Goal: Share content: Share content

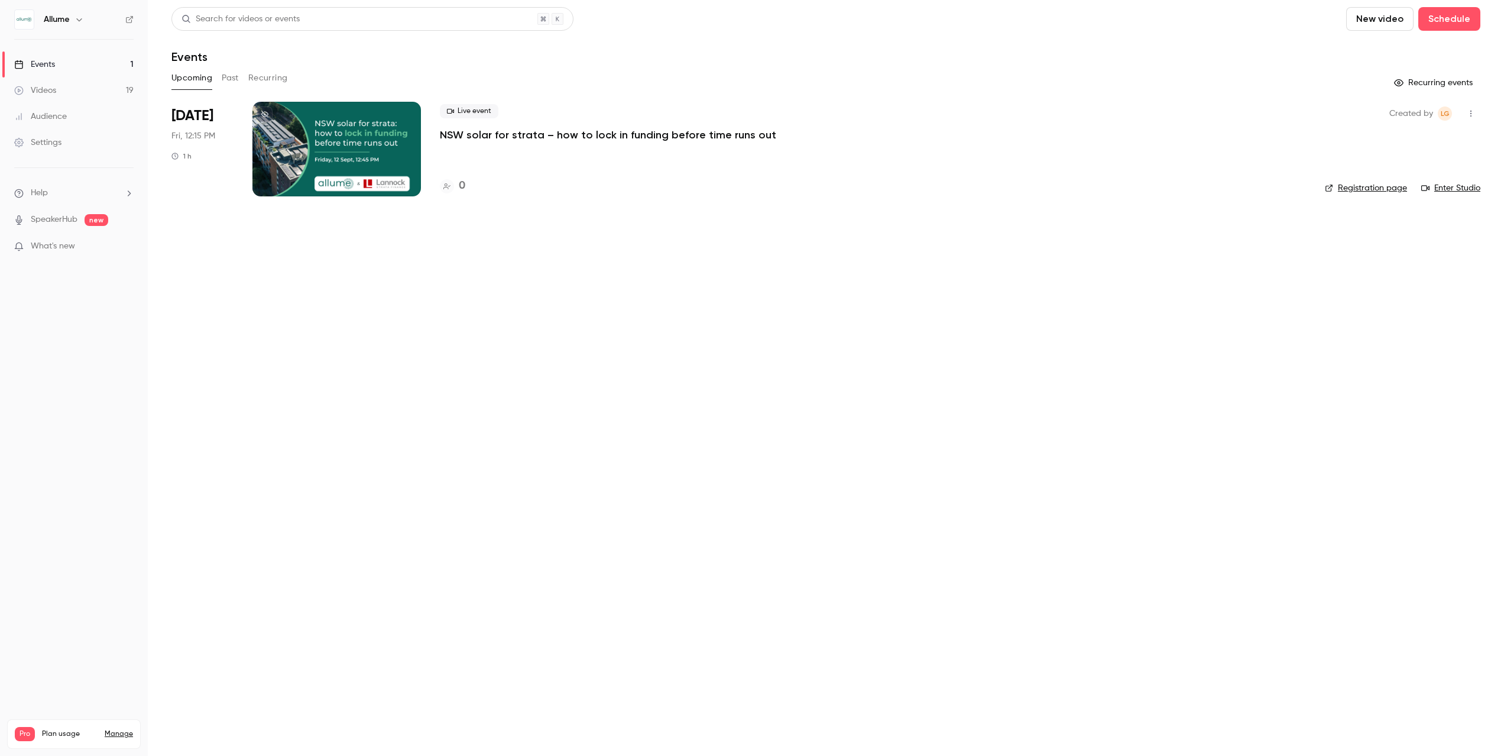
click at [237, 77] on button "Past" at bounding box center [230, 78] width 17 height 19
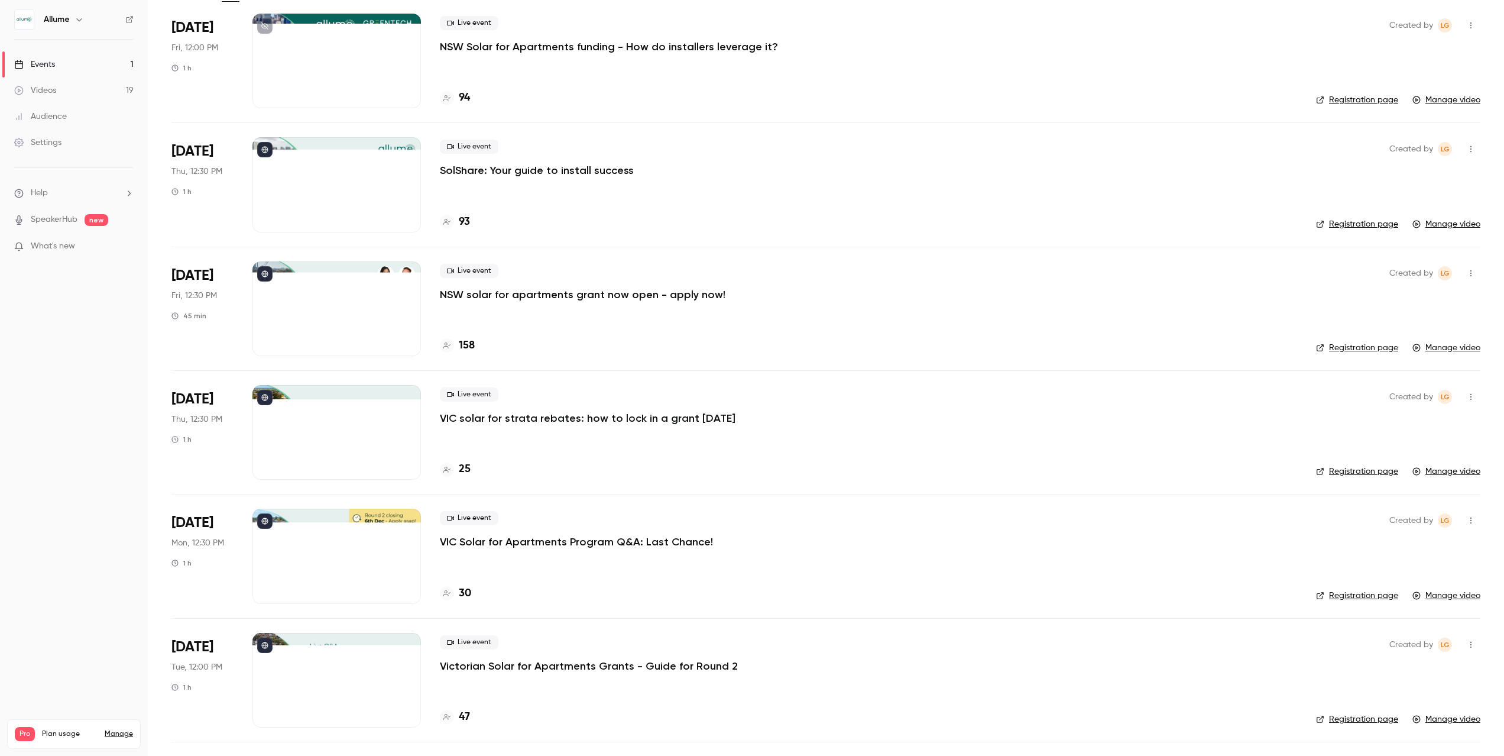
scroll to position [90, 0]
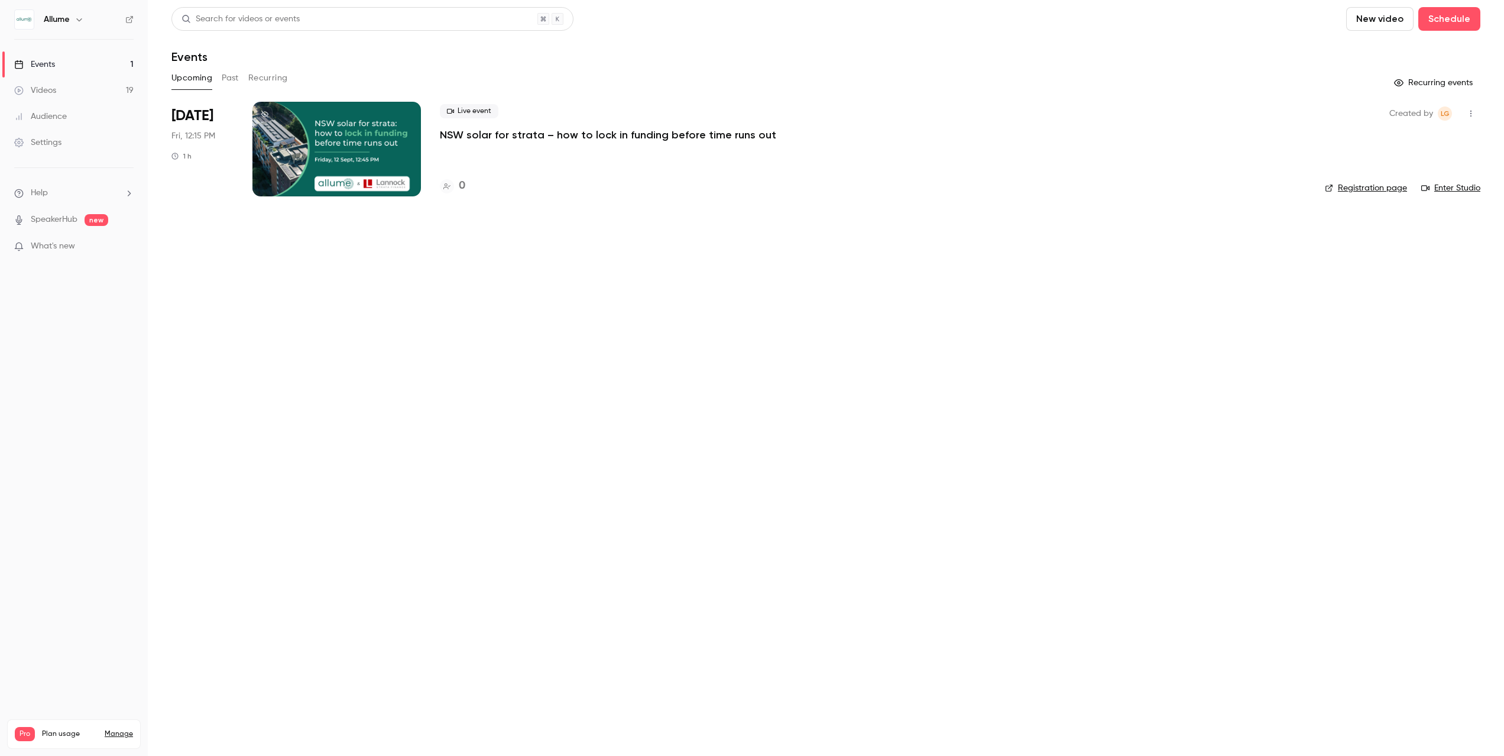
click at [236, 77] on button "Past" at bounding box center [230, 78] width 17 height 19
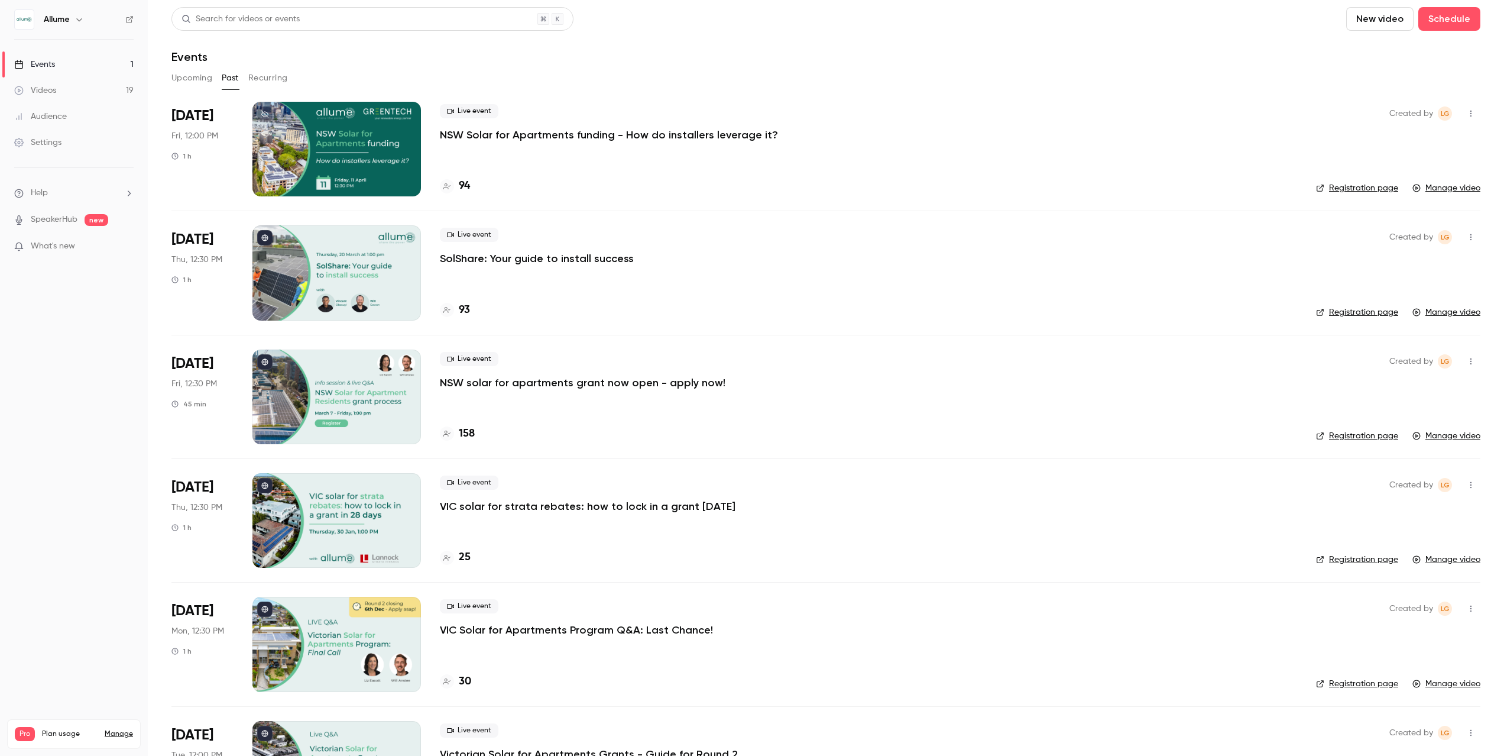
click at [499, 503] on p "VIC solar for strata rebates: how to lock in a grant [DATE]" at bounding box center [588, 506] width 296 height 14
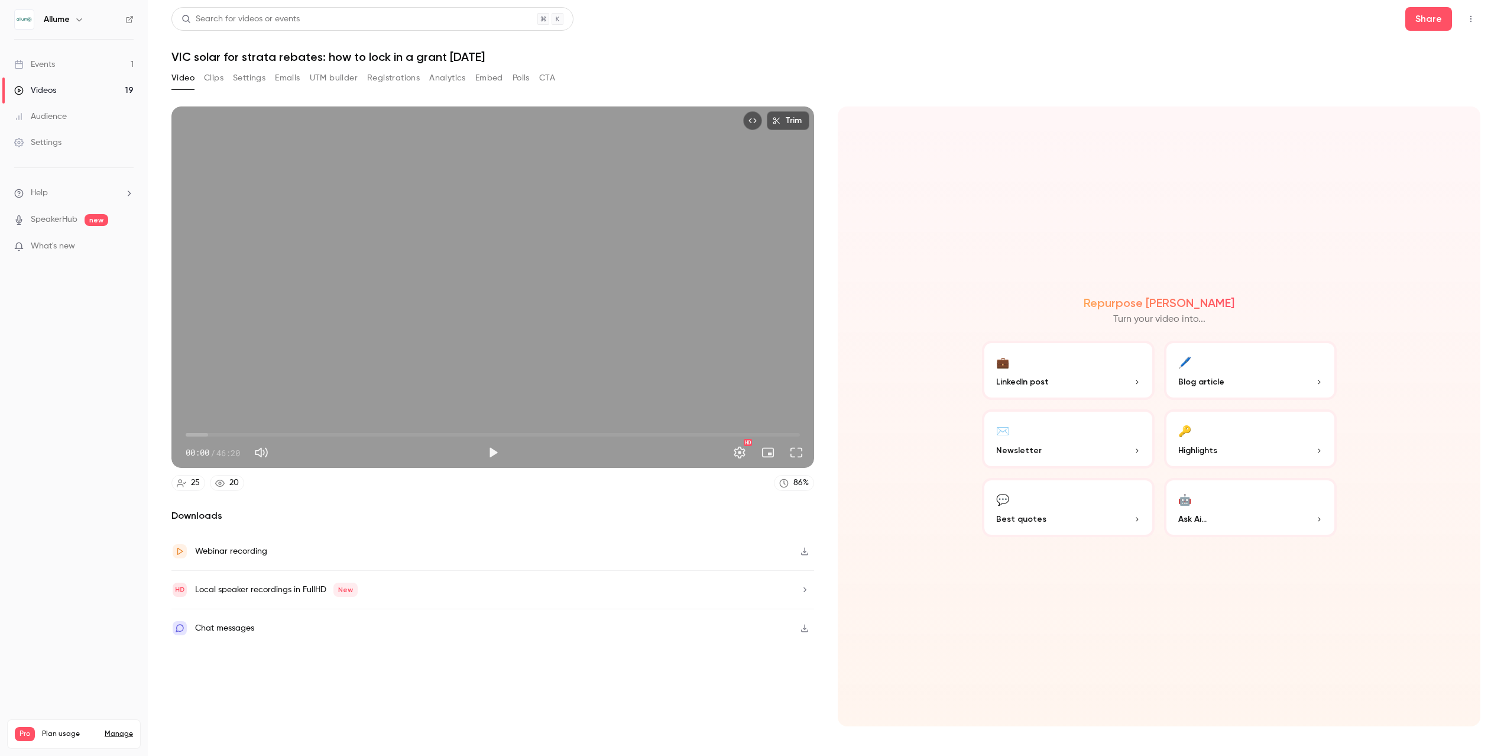
click at [258, 454] on button "Mute" at bounding box center [262, 453] width 24 height 24
type input "*"
click at [331, 433] on span "00:00" at bounding box center [493, 434] width 614 height 19
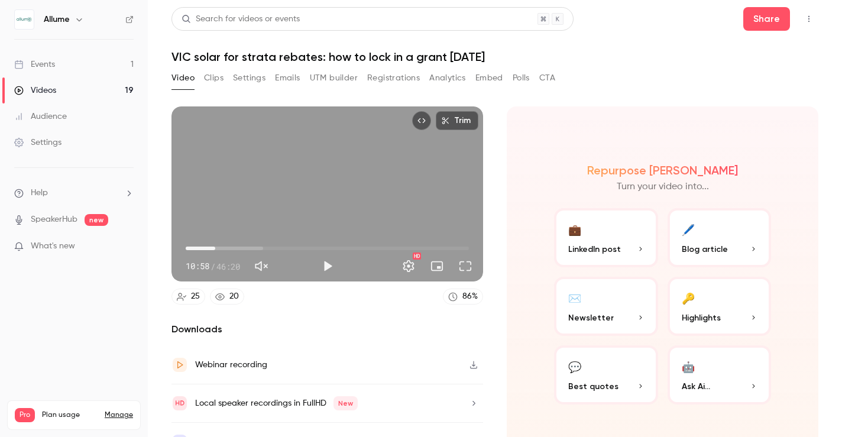
click at [215, 245] on span "04:50" at bounding box center [327, 248] width 283 height 19
type input "*****"
click at [212, 74] on button "Clips" at bounding box center [214, 78] width 20 height 19
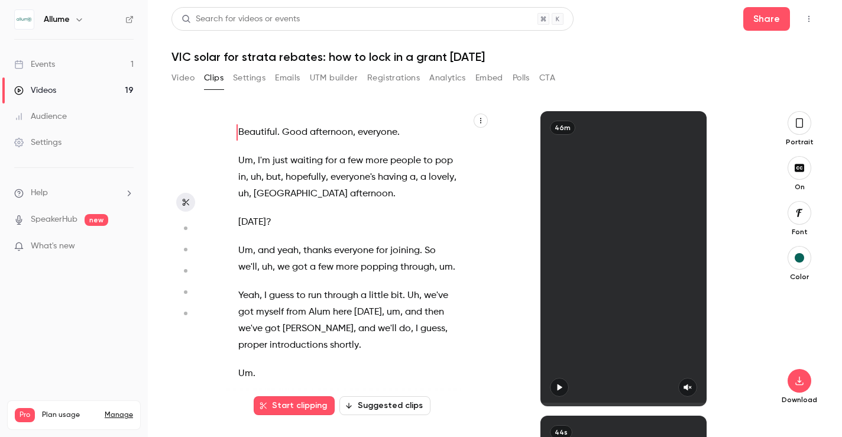
click at [494, 79] on button "Embed" at bounding box center [489, 78] width 28 height 19
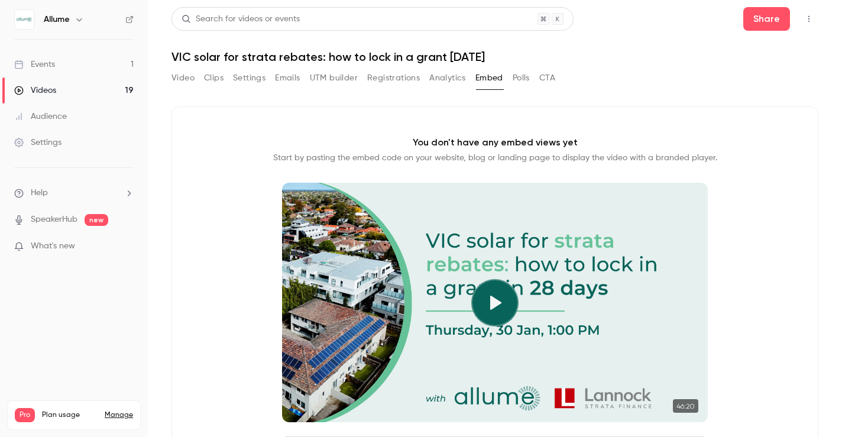
click at [248, 80] on button "Settings" at bounding box center [249, 78] width 33 height 19
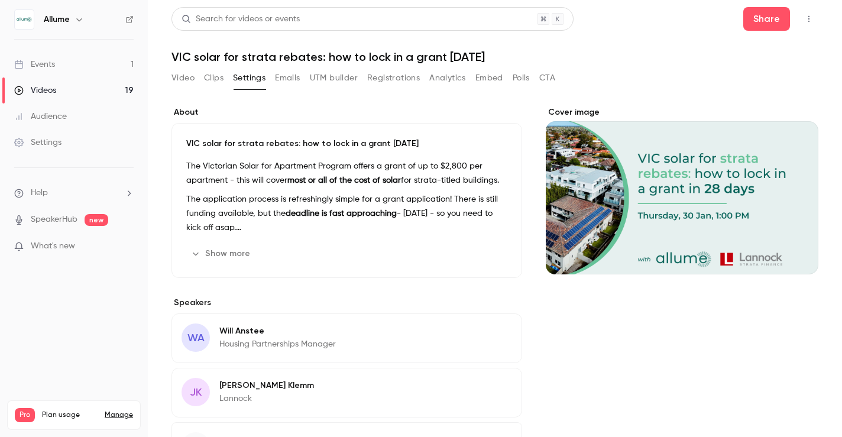
click at [187, 78] on button "Video" at bounding box center [182, 78] width 23 height 19
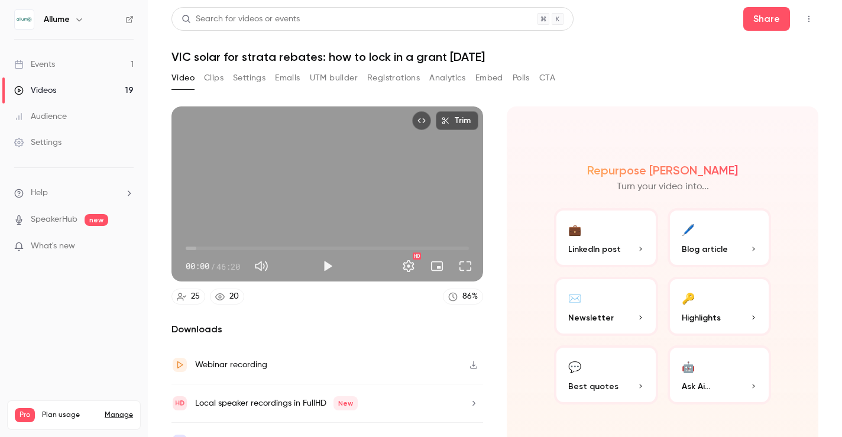
click at [205, 245] on span "00:00" at bounding box center [327, 248] width 283 height 19
click at [217, 247] on span "03:11" at bounding box center [327, 248] width 283 height 19
click at [226, 248] on span "05:07" at bounding box center [327, 248] width 283 height 19
click at [235, 248] on span "06:40" at bounding box center [327, 248] width 283 height 19
click at [242, 249] on span "08:07" at bounding box center [327, 248] width 283 height 19
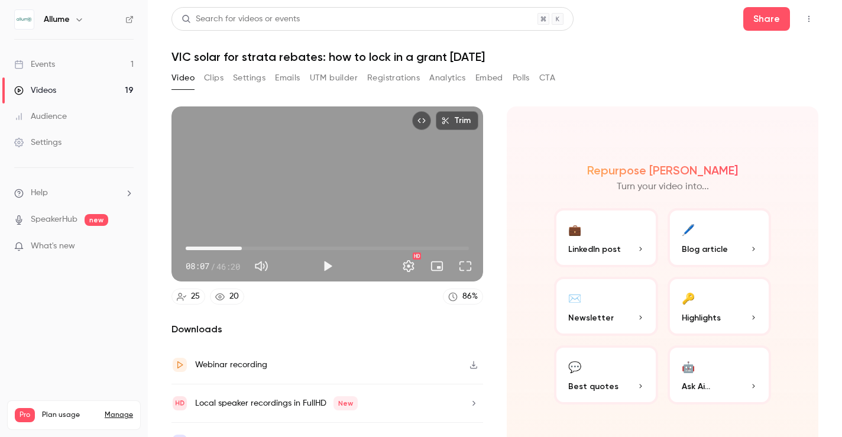
click at [264, 248] on span "09:11" at bounding box center [327, 248] width 283 height 19
click at [283, 248] on span "12:46" at bounding box center [327, 248] width 283 height 19
click at [308, 247] on span "15:51" at bounding box center [327, 248] width 283 height 19
click at [321, 248] on span "22:09" at bounding box center [327, 248] width 283 height 19
click at [331, 247] on span "22:09" at bounding box center [327, 248] width 283 height 19
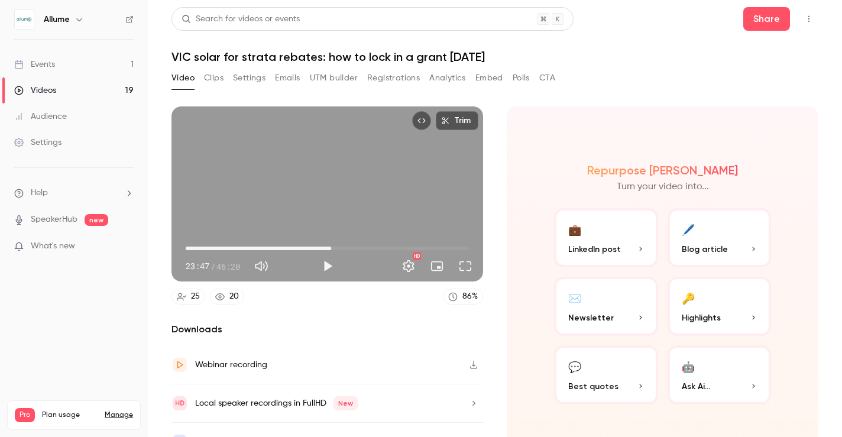
click at [346, 246] on span "23:47" at bounding box center [327, 248] width 283 height 19
click at [371, 246] on span "30:22" at bounding box center [327, 248] width 283 height 19
click at [267, 247] on span "30:22" at bounding box center [327, 248] width 283 height 19
click at [277, 248] on span "14:53" at bounding box center [327, 248] width 283 height 19
click at [283, 248] on span "15:57" at bounding box center [327, 248] width 283 height 19
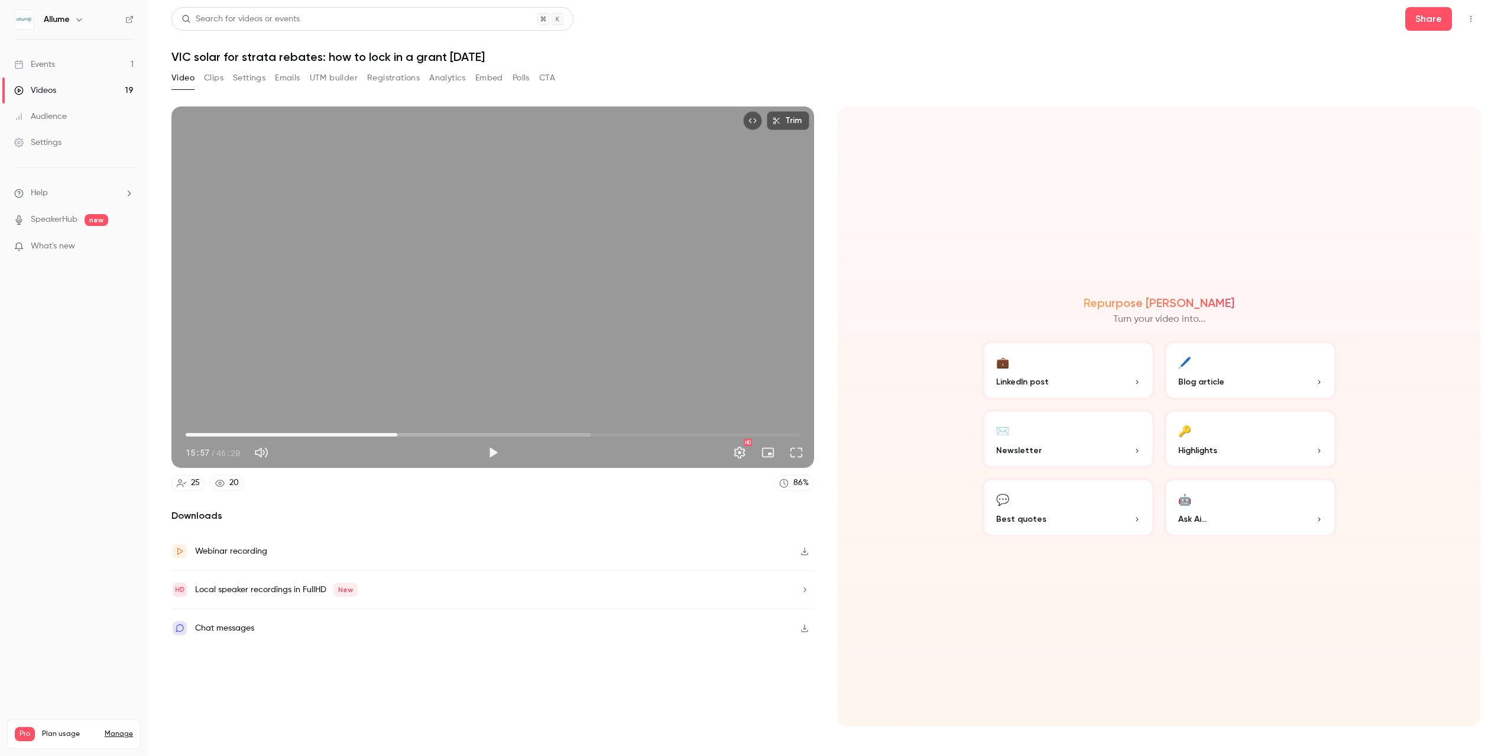
click at [248, 437] on span "15:57" at bounding box center [493, 434] width 614 height 19
click at [198, 434] on span "04:43" at bounding box center [493, 434] width 614 height 19
drag, startPoint x: 198, startPoint y: 434, endPoint x: 303, endPoint y: 435, distance: 104.7
click at [303, 435] on span "08:44" at bounding box center [302, 435] width 4 height 4
click at [305, 434] on span "08:49" at bounding box center [303, 435] width 4 height 4
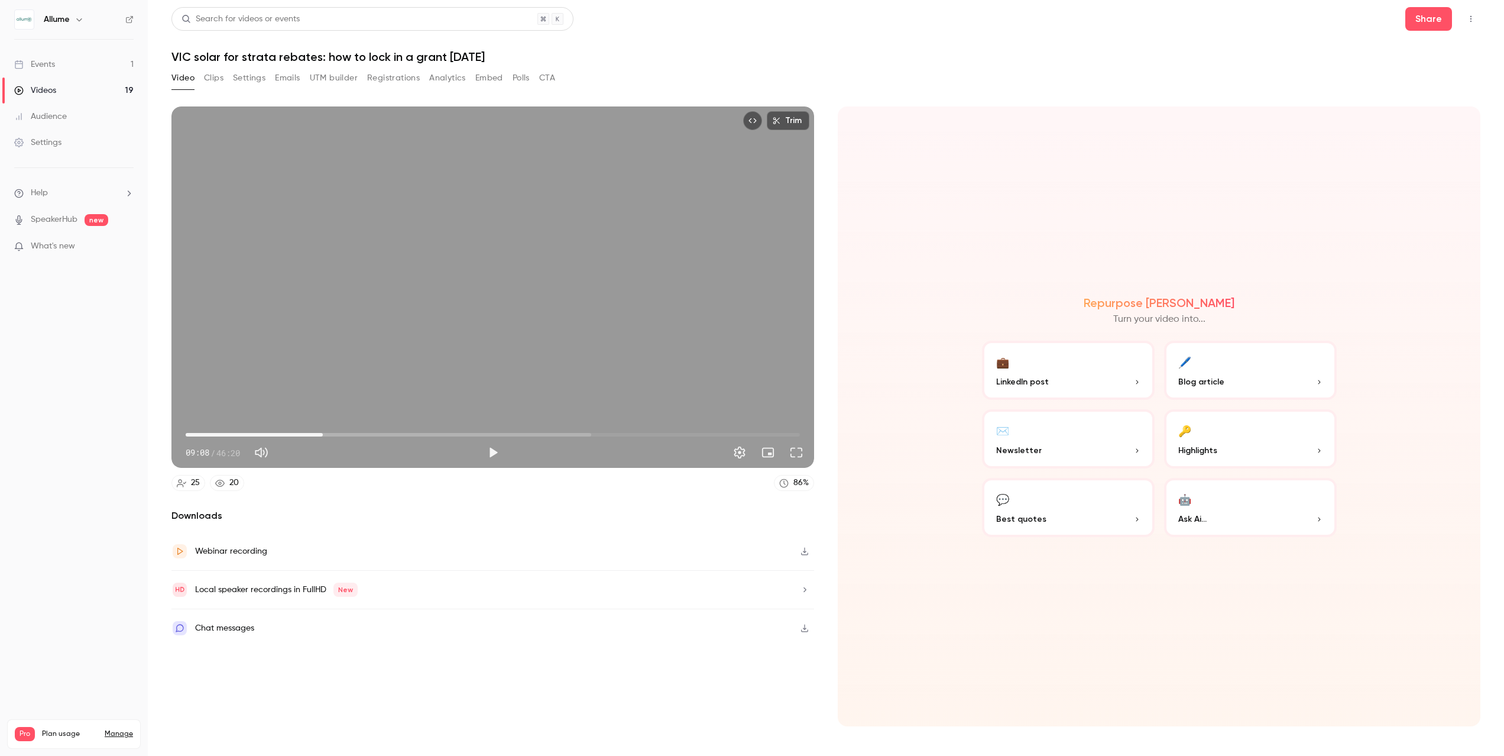
click at [323, 433] on span "10:20" at bounding box center [493, 434] width 614 height 19
click at [342, 435] on span "10:20" at bounding box center [493, 434] width 614 height 19
click at [365, 436] on span "13:33" at bounding box center [493, 434] width 614 height 19
click at [387, 436] on span "15:12" at bounding box center [493, 434] width 614 height 19
click at [410, 438] on span "15:12" at bounding box center [493, 434] width 614 height 19
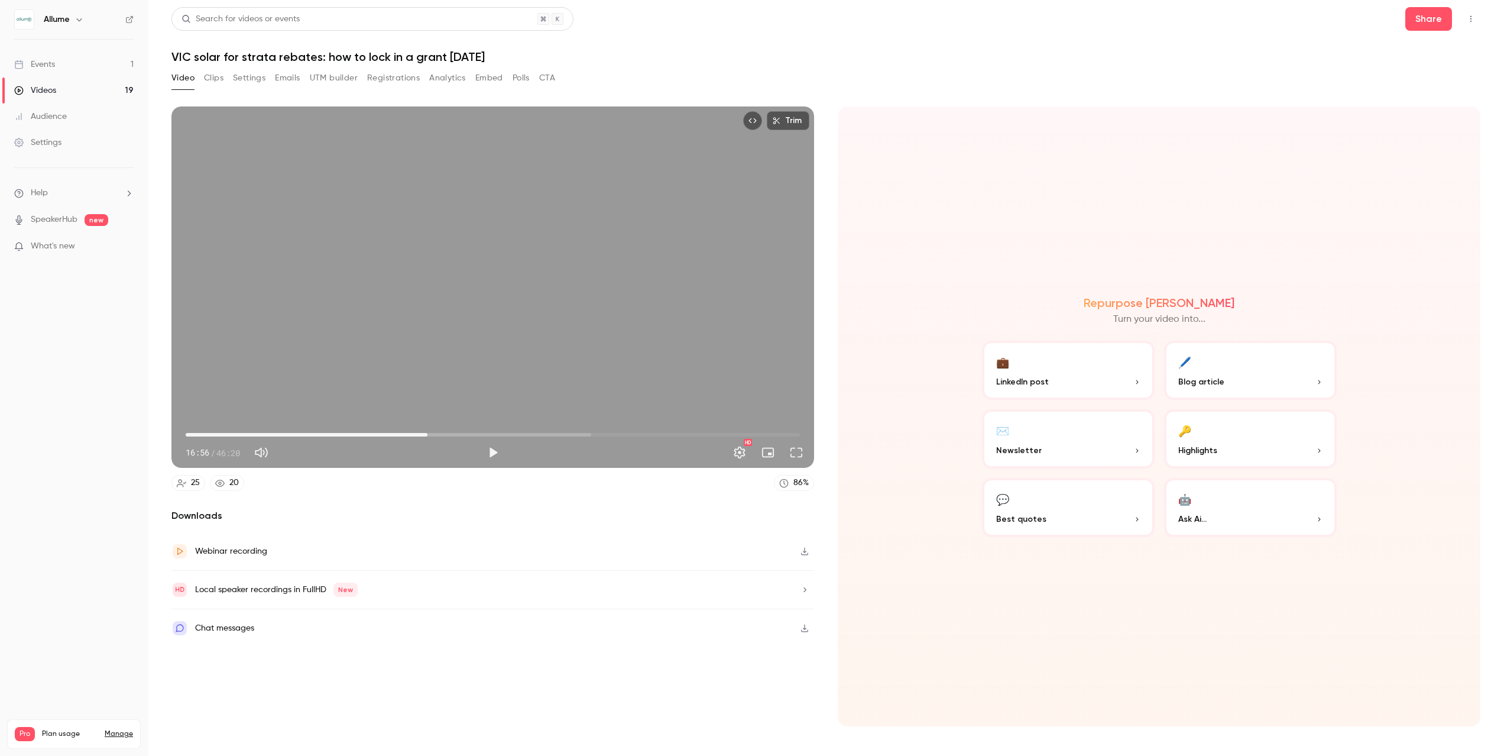
click at [428, 434] on span "18:14" at bounding box center [493, 434] width 614 height 19
click at [452, 433] on span "20:06" at bounding box center [493, 434] width 614 height 19
type input "******"
click at [471, 435] on span "21:32" at bounding box center [493, 434] width 614 height 19
click at [901, 137] on div "Repurpose Ai Turn your video into... 💼 LinkedIn post 🖊️ Blog article ✉️ Newslet…" at bounding box center [1159, 416] width 643 height 620
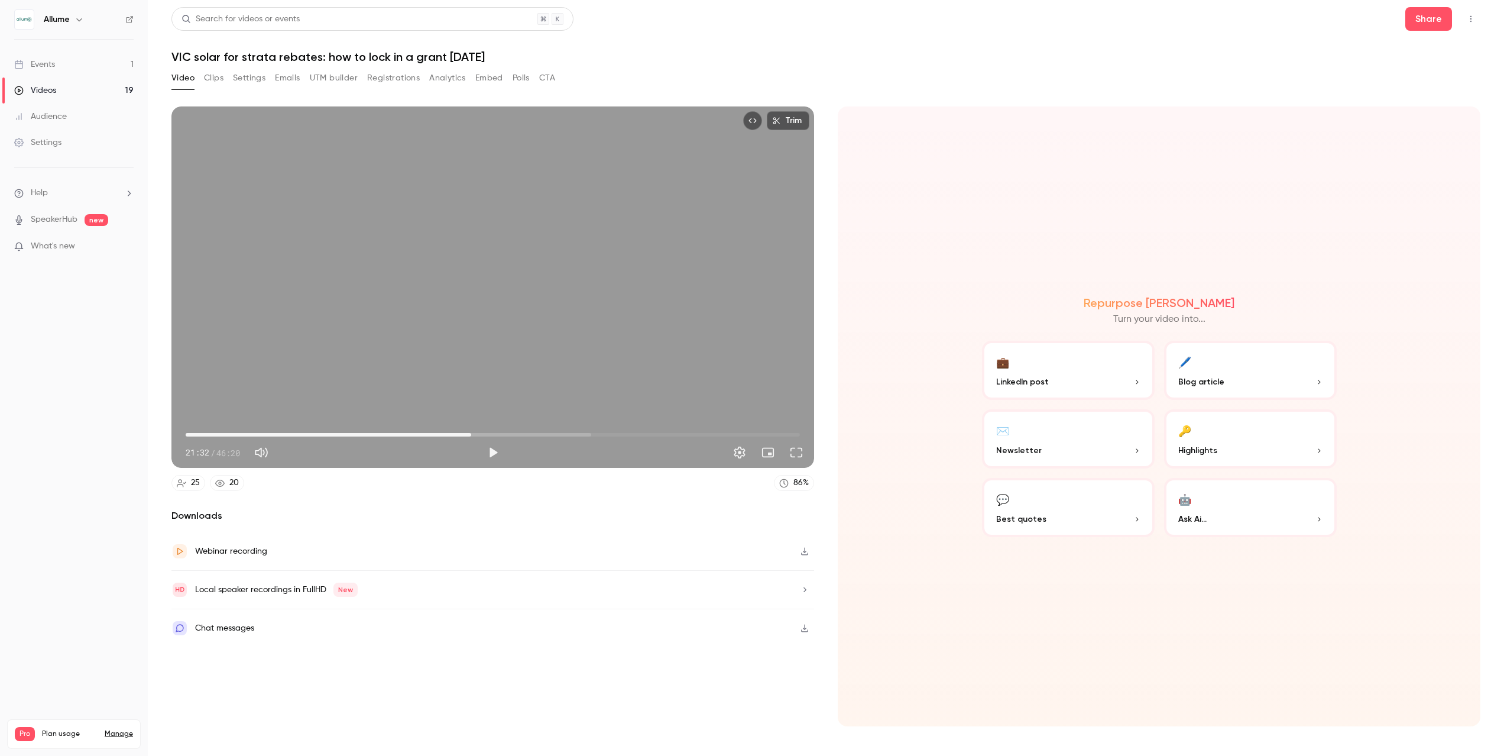
click at [862, 54] on h1 "VIC solar for strata rebates: how to lock in a grant [DATE]" at bounding box center [825, 57] width 1309 height 14
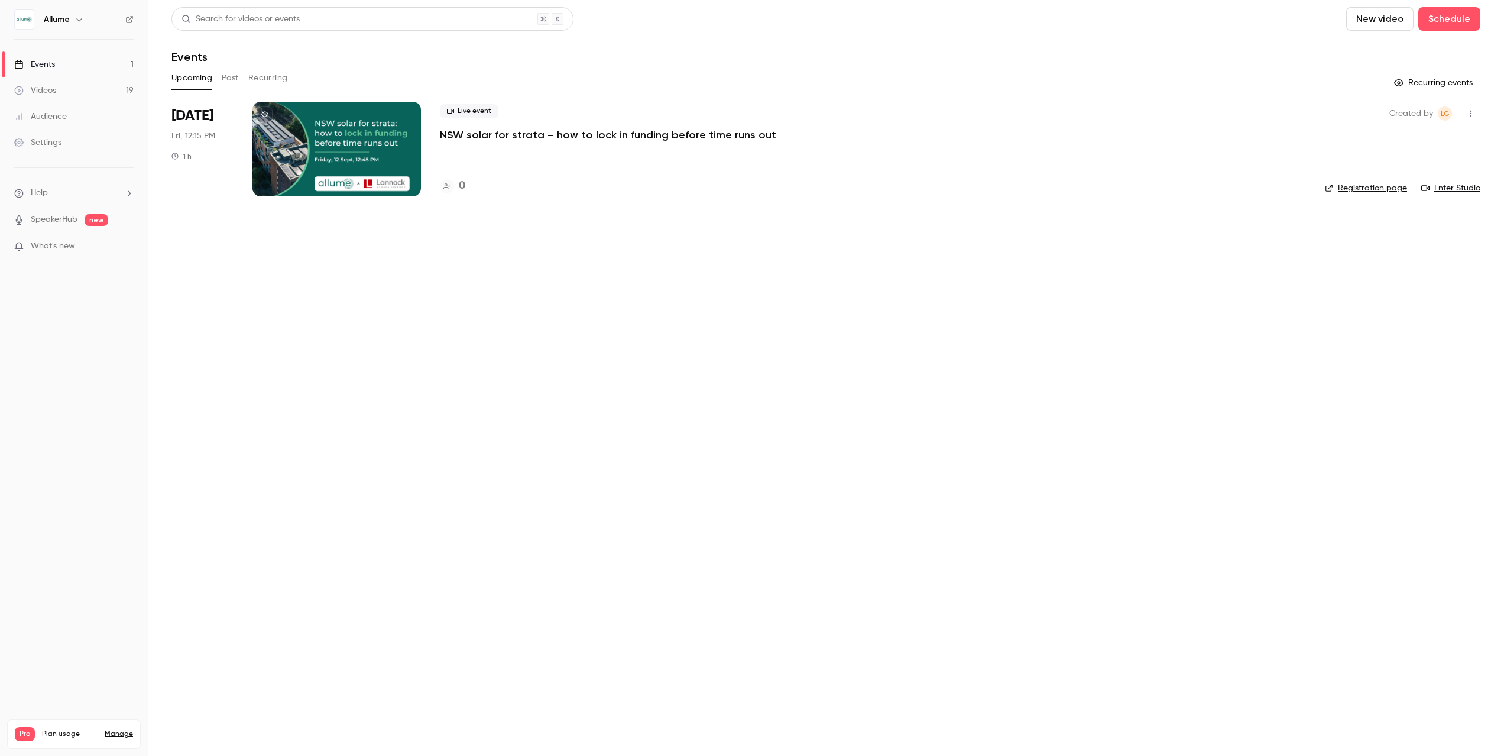
click at [232, 79] on button "Past" at bounding box center [230, 78] width 17 height 19
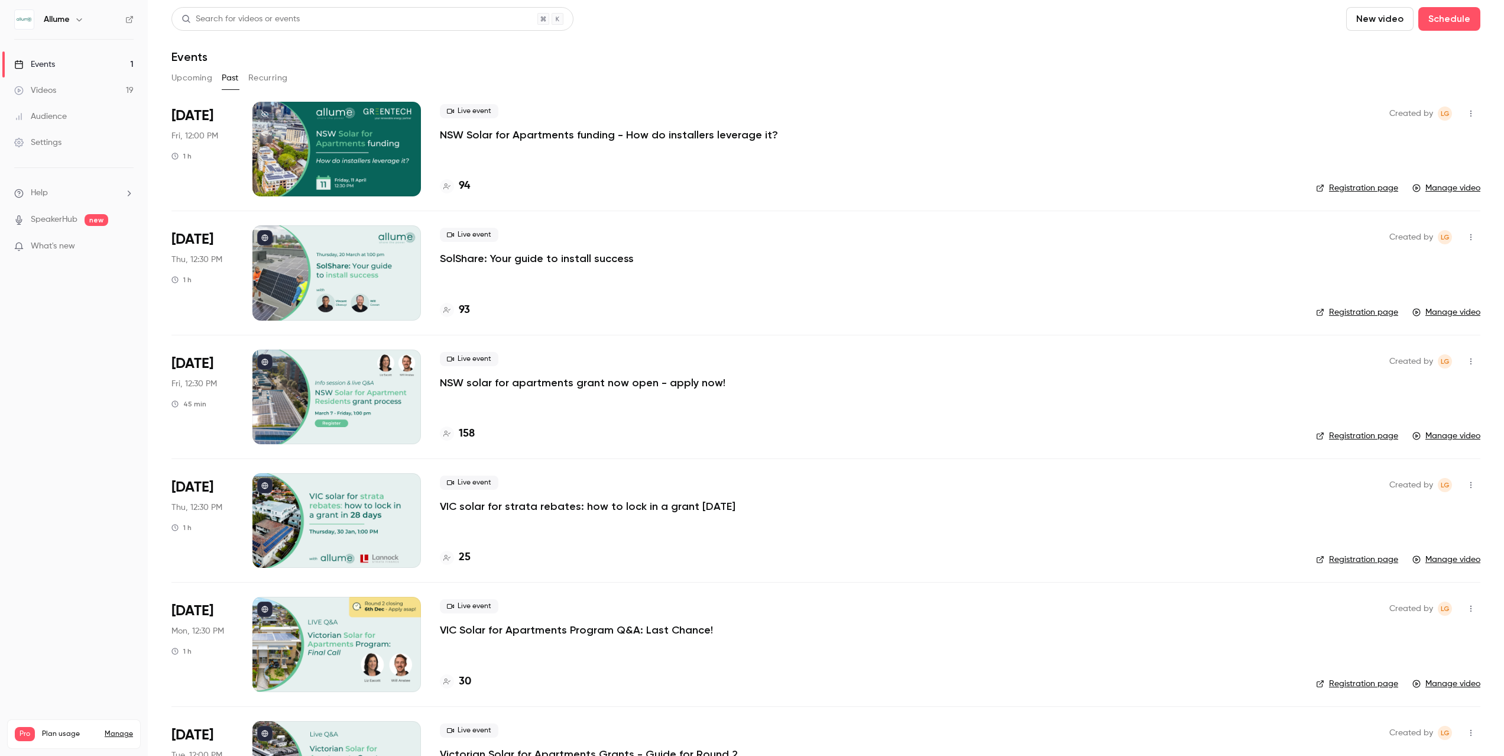
click at [540, 504] on p "VIC solar for strata rebates: how to lock in a grant [DATE]" at bounding box center [588, 506] width 296 height 14
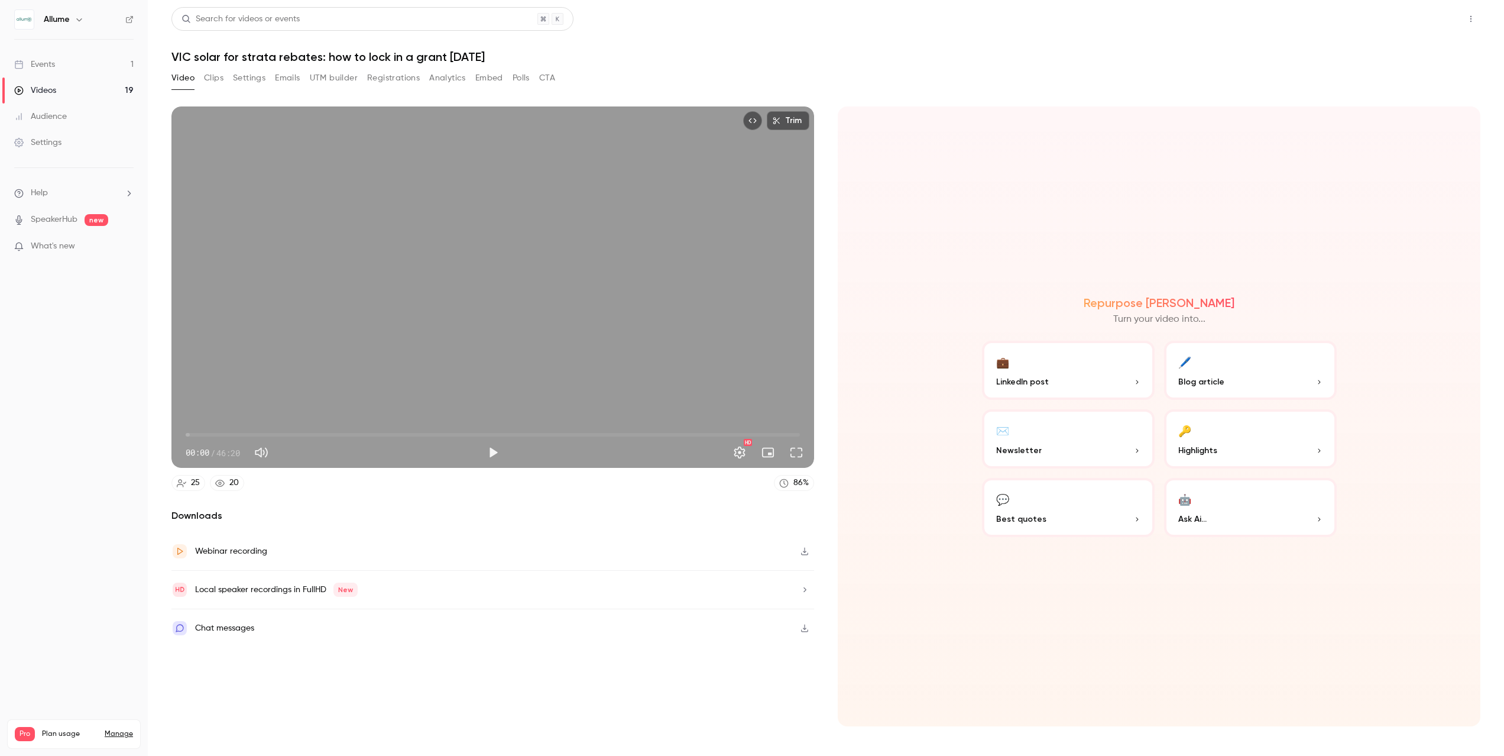
click at [1420, 29] on button "Share" at bounding box center [1429, 19] width 47 height 24
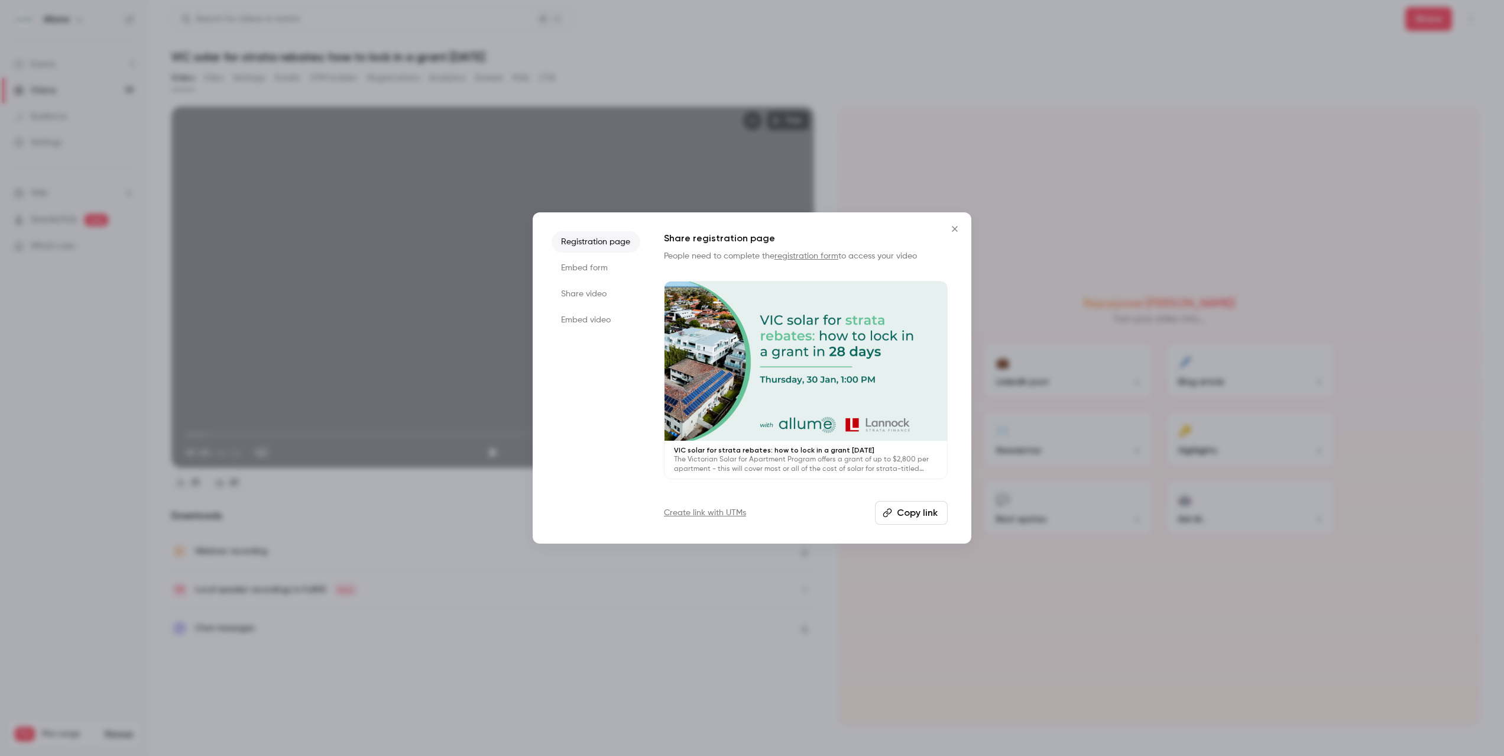
click at [583, 297] on li "Share video" at bounding box center [596, 293] width 89 height 21
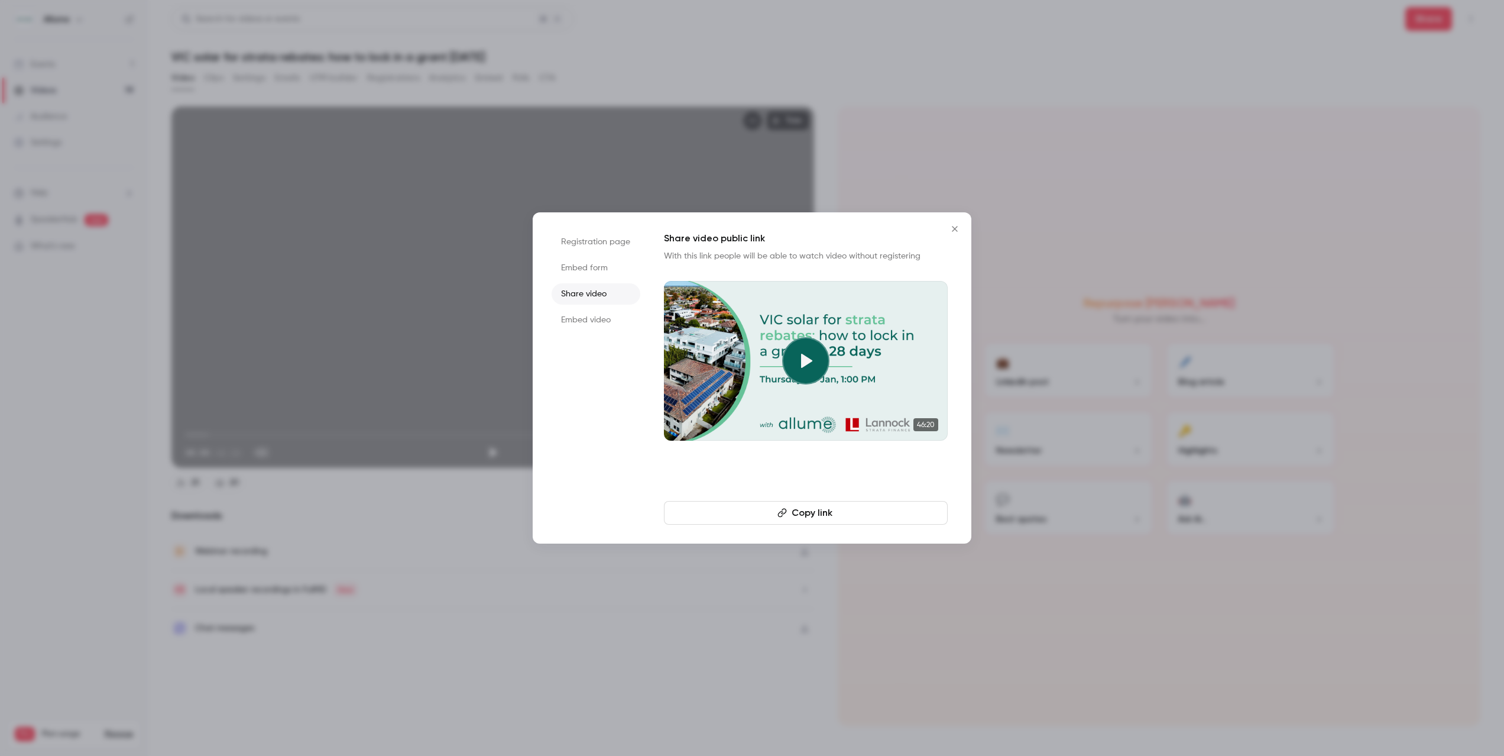
click at [805, 516] on button "Copy link" at bounding box center [806, 513] width 284 height 24
click at [955, 225] on icon "Close" at bounding box center [955, 228] width 14 height 9
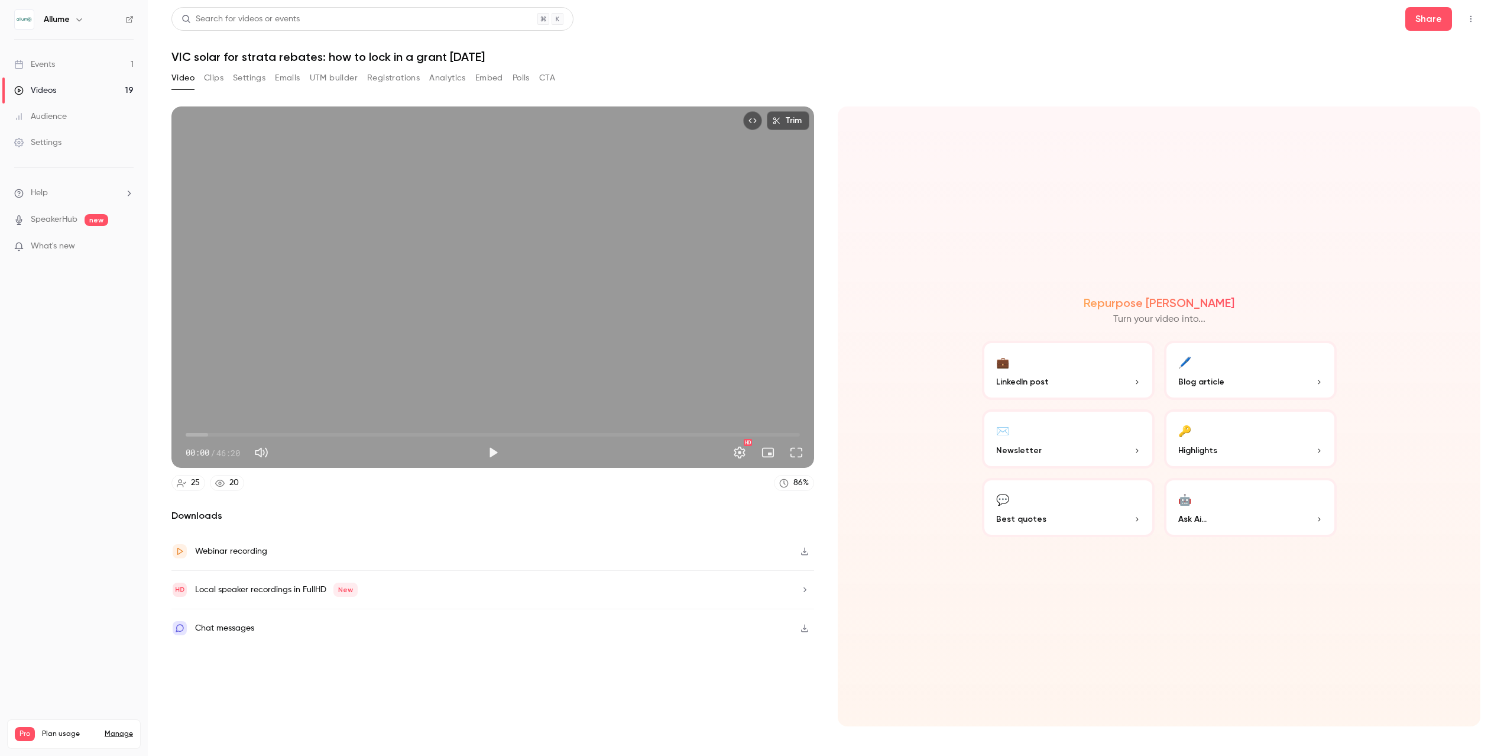
click at [926, 248] on div "Repurpose Ai Turn your video into... 💼 LinkedIn post 🖊️ Blog article ✉️ Newslet…" at bounding box center [1159, 416] width 643 height 620
